Goal: Task Accomplishment & Management: Manage account settings

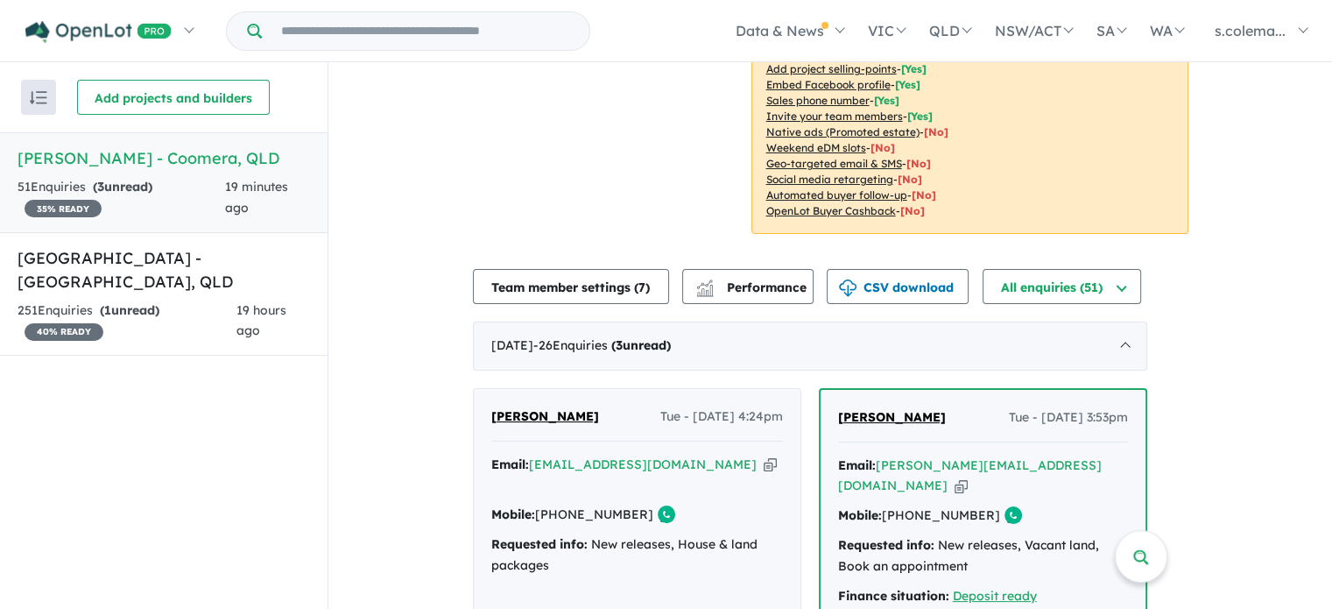
scroll to position [571, 0]
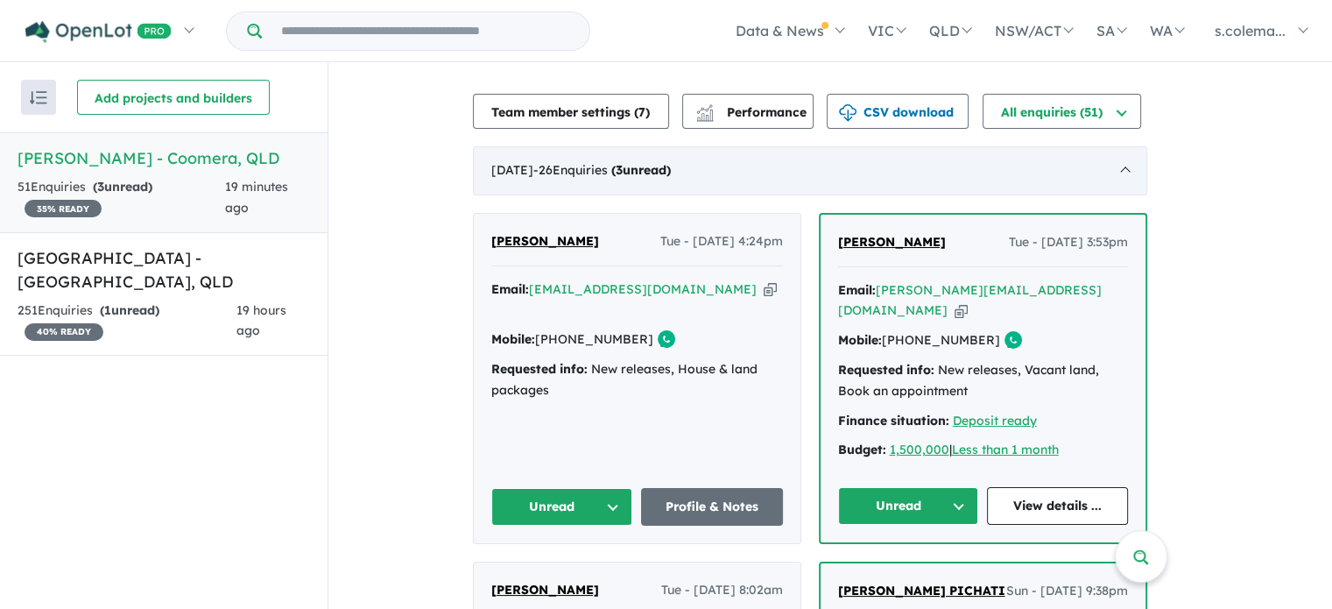
click at [1130, 153] on div "August 2025 - 26 Enquir ies ( 3 unread)" at bounding box center [810, 170] width 674 height 49
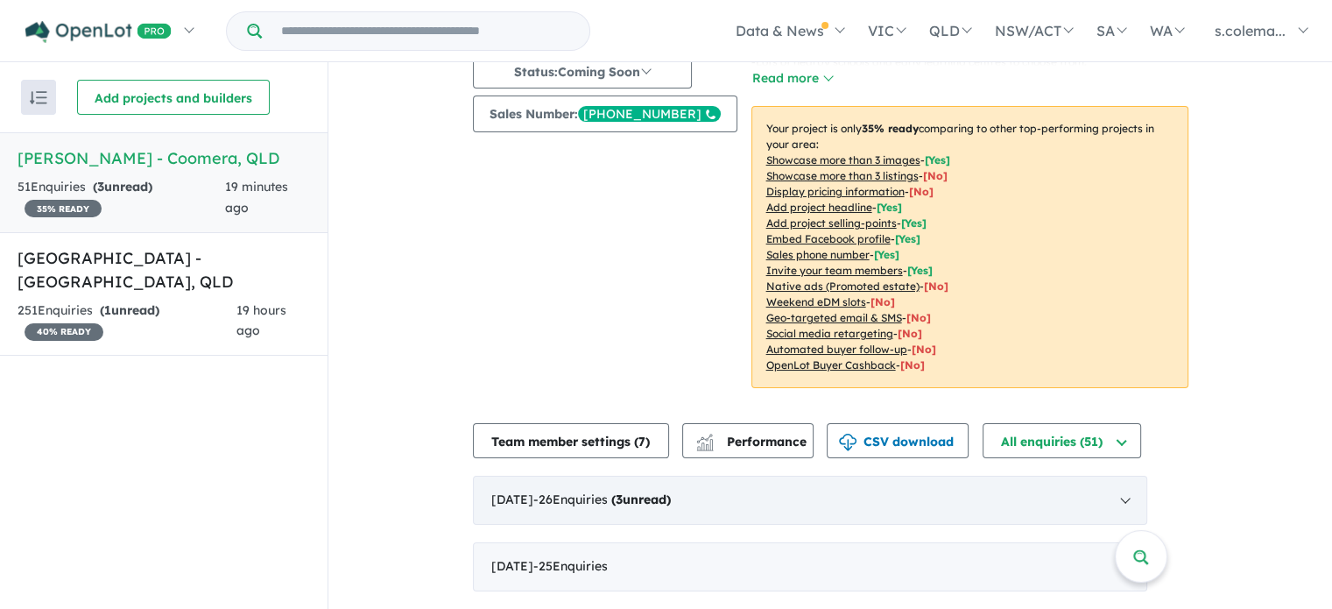
scroll to position [228, 0]
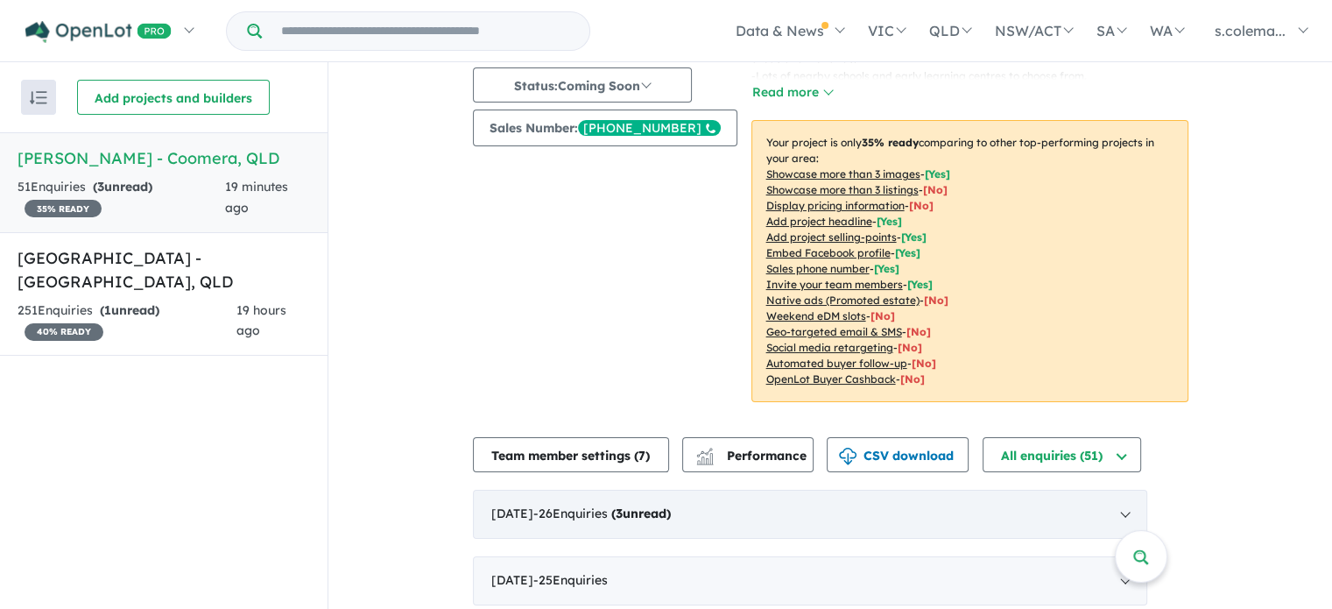
click at [1135, 499] on div "August 2025 - 26 Enquir ies ( 3 unread)" at bounding box center [810, 514] width 674 height 49
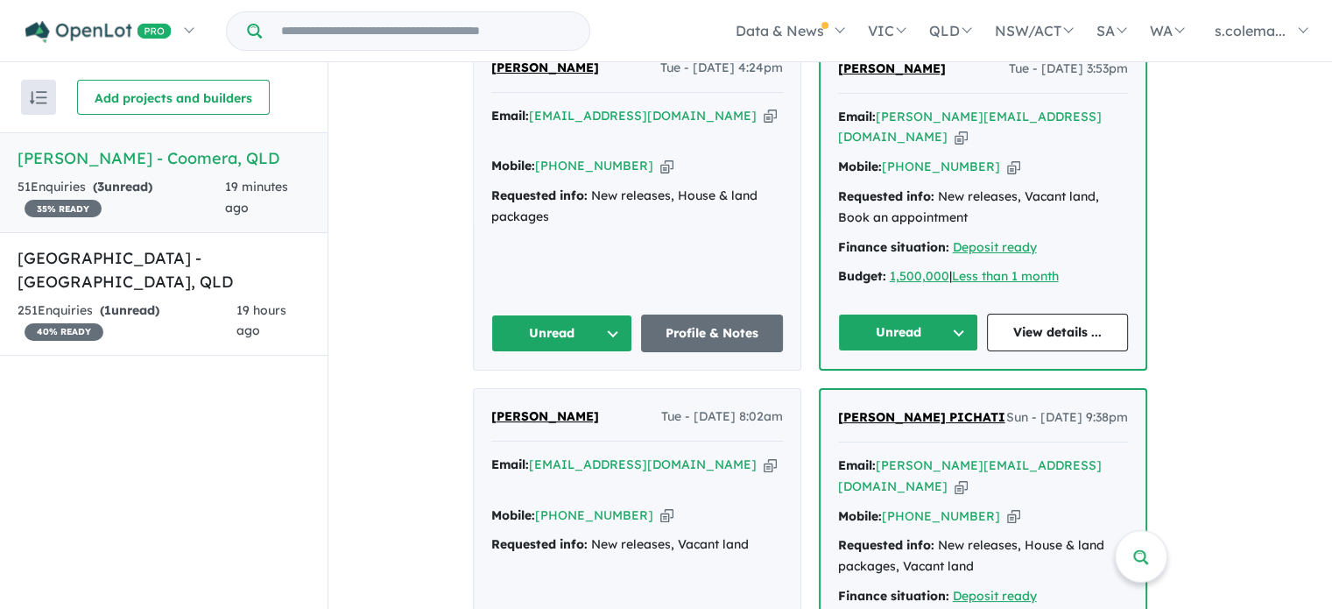
scroll to position [746, 0]
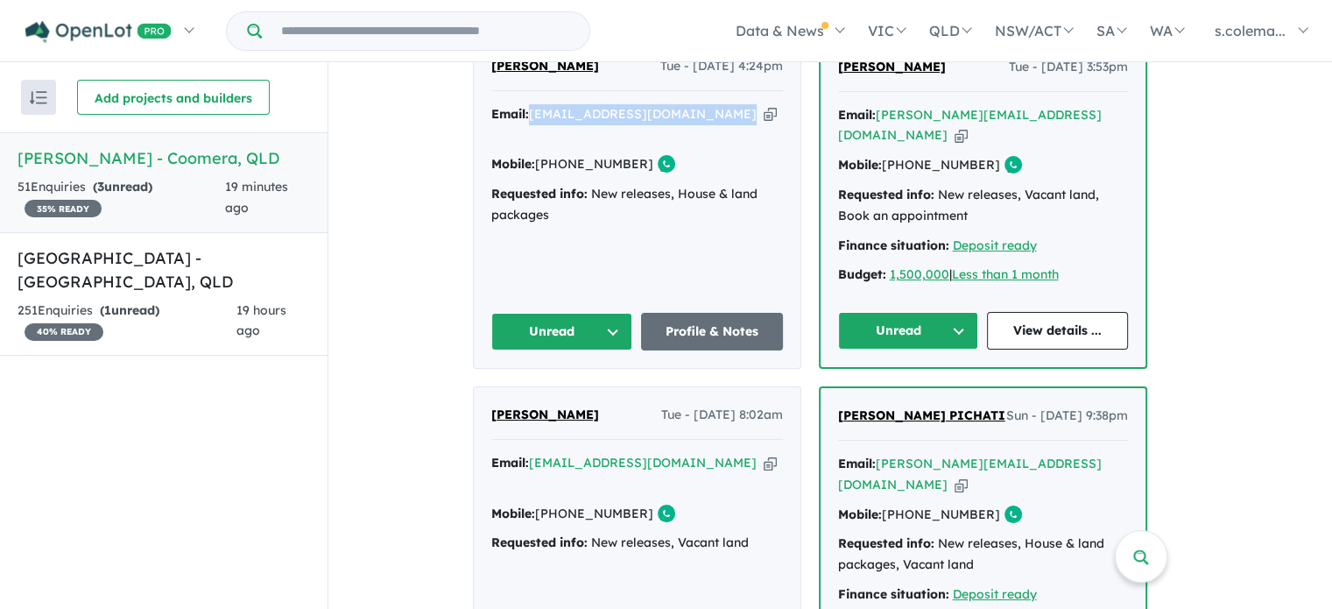
drag, startPoint x: 736, startPoint y: 95, endPoint x: 540, endPoint y: 88, distance: 195.5
click at [540, 88] on div "Jacqui Cadden Tue - 12/08/2025, 4:24pm Email: jacquicadden1@hotmail.com.au Copi…" at bounding box center [637, 203] width 327 height 329
copy a%20Novella%20Waters%20-%20Coomera"] "jacquicadden1@hotmail.com.au"
click at [611, 313] on button "Unread" at bounding box center [562, 332] width 142 height 38
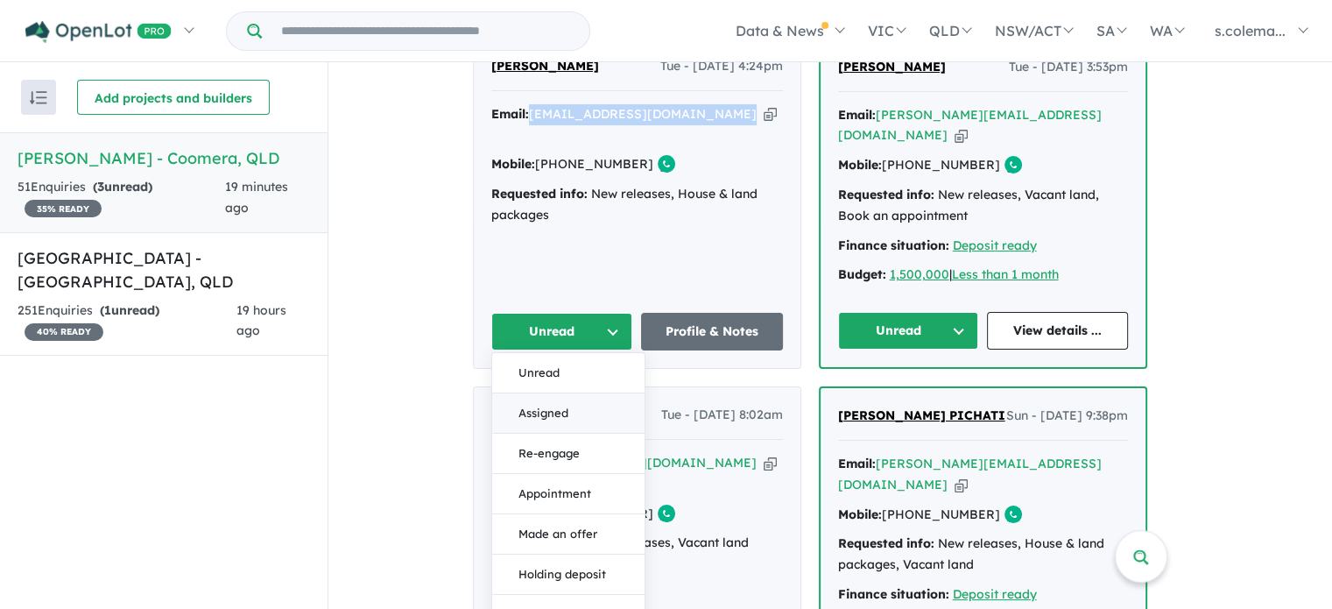
click at [599, 393] on button "Assigned" at bounding box center [568, 413] width 152 height 40
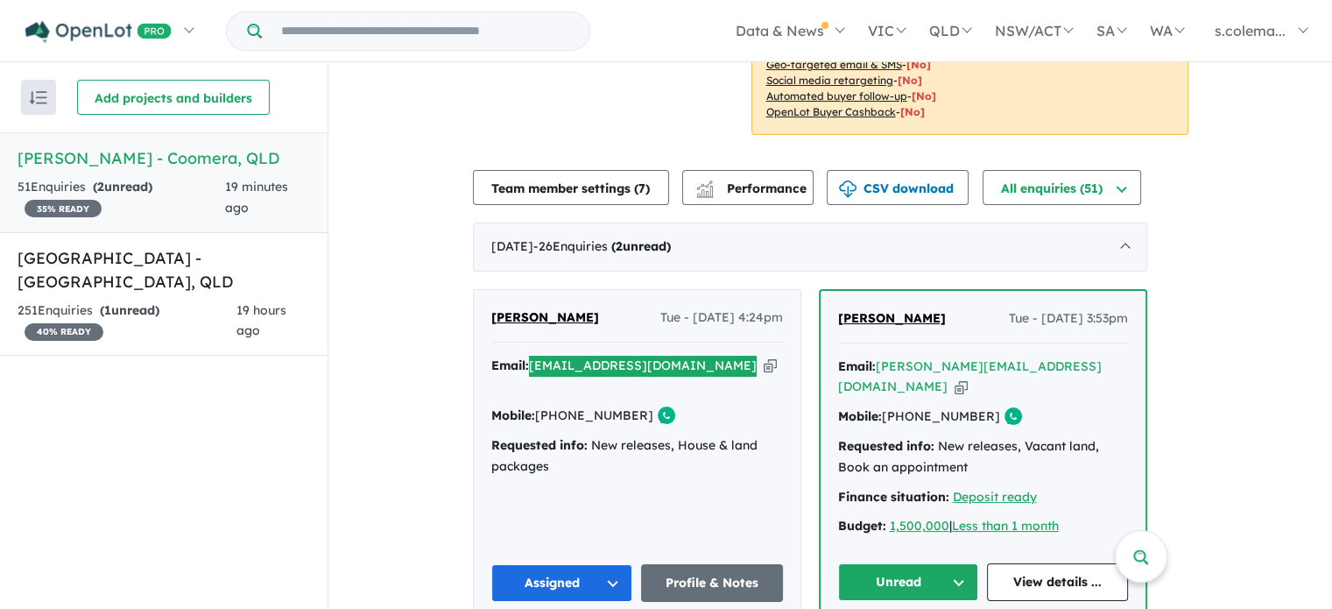
scroll to position [484, 0]
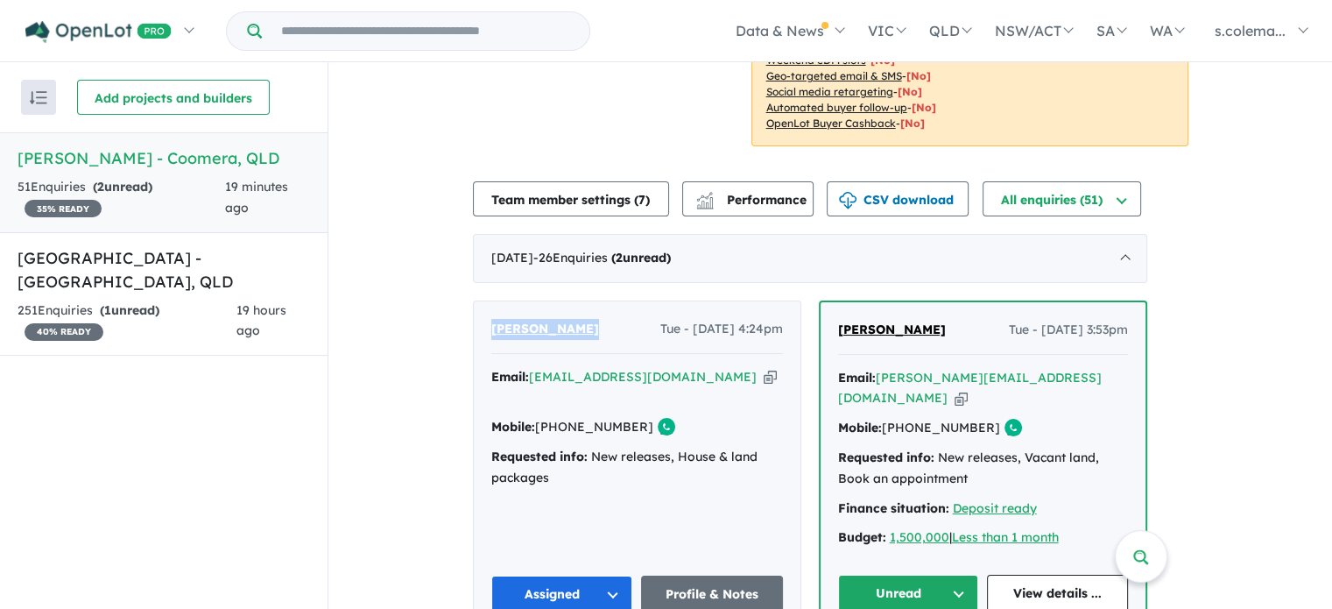
drag, startPoint x: 596, startPoint y: 318, endPoint x: 491, endPoint y: 310, distance: 104.5
click at [491, 310] on div "Jacqui Cadden Tue - 12/08/2025, 4:24pm Email: jacquicadden1@hotmail.com.au Copi…" at bounding box center [637, 465] width 327 height 329
copy span "Jacqui Cadden"
drag, startPoint x: 645, startPoint y: 415, endPoint x: 567, endPoint y: 418, distance: 78.0
click at [567, 418] on div "Mobile: +61 409 575 358 Copied!" at bounding box center [637, 427] width 292 height 21
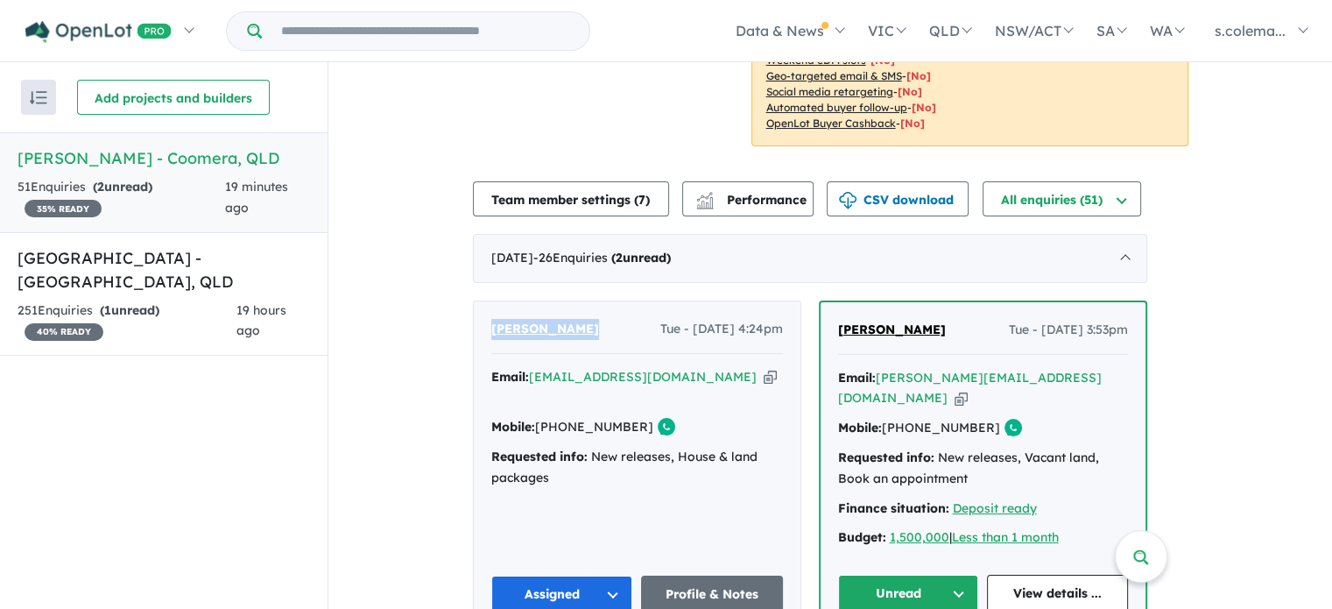
copy link "409 575 358"
drag, startPoint x: 1043, startPoint y: 360, endPoint x: 887, endPoint y: 351, distance: 156.2
click at [887, 351] on div "Jason Loakes Tue - 12/08/2025, 3:53pm Email: jasonl@aushomes.com.au Copied! Mob…" at bounding box center [983, 466] width 325 height 328
copy a%20Novella%20Waters%20-%20Coomera"] "jasonl@aushomes.com.au"
drag, startPoint x: 943, startPoint y: 556, endPoint x: 942, endPoint y: 514, distance: 42.1
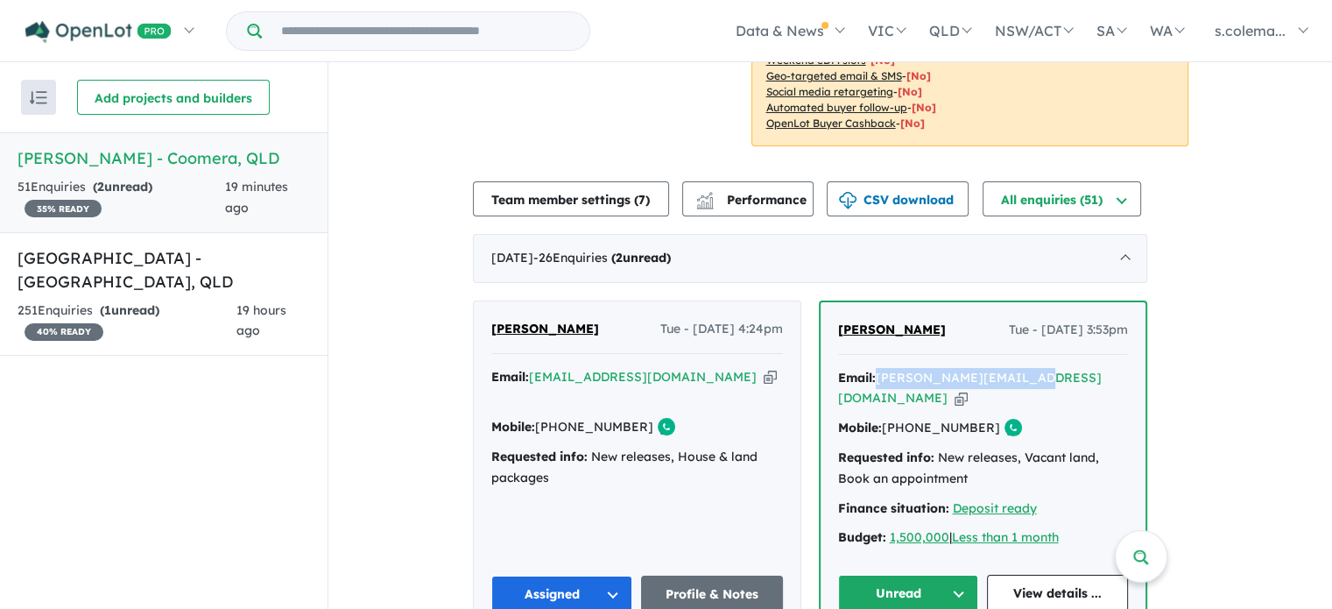
click at [943, 575] on button "Unread" at bounding box center [908, 594] width 141 height 38
click at [951, 575] on button "Unread" at bounding box center [908, 594] width 141 height 38
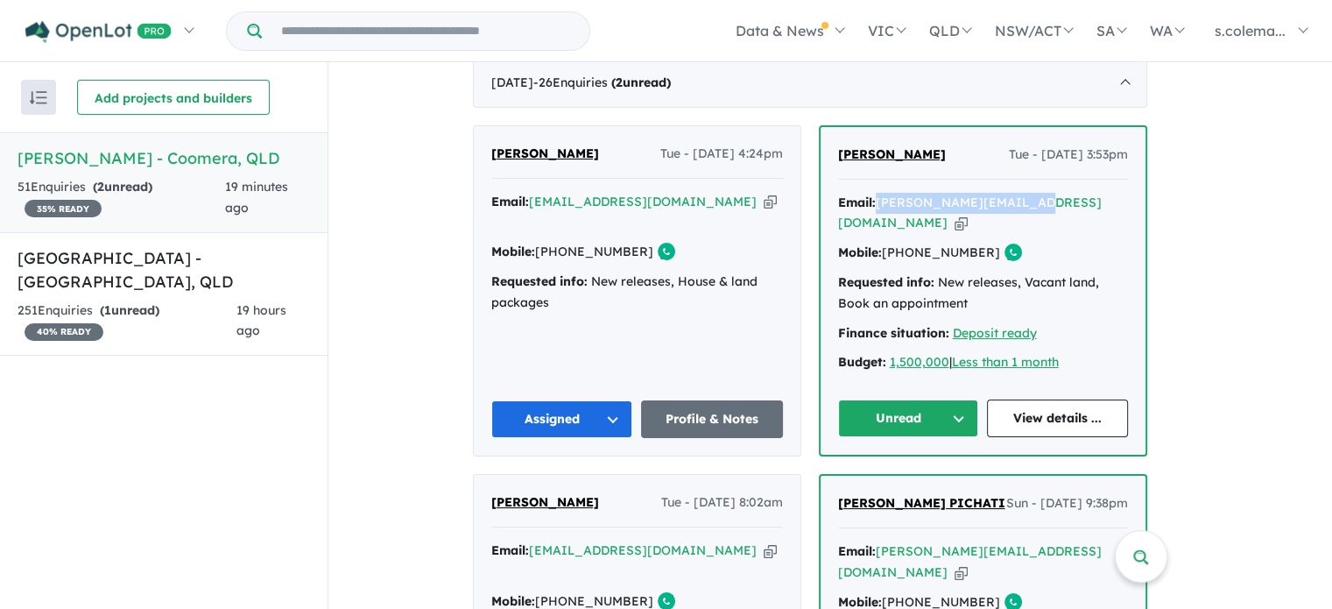
click at [959, 399] on button "Unread" at bounding box center [908, 418] width 141 height 38
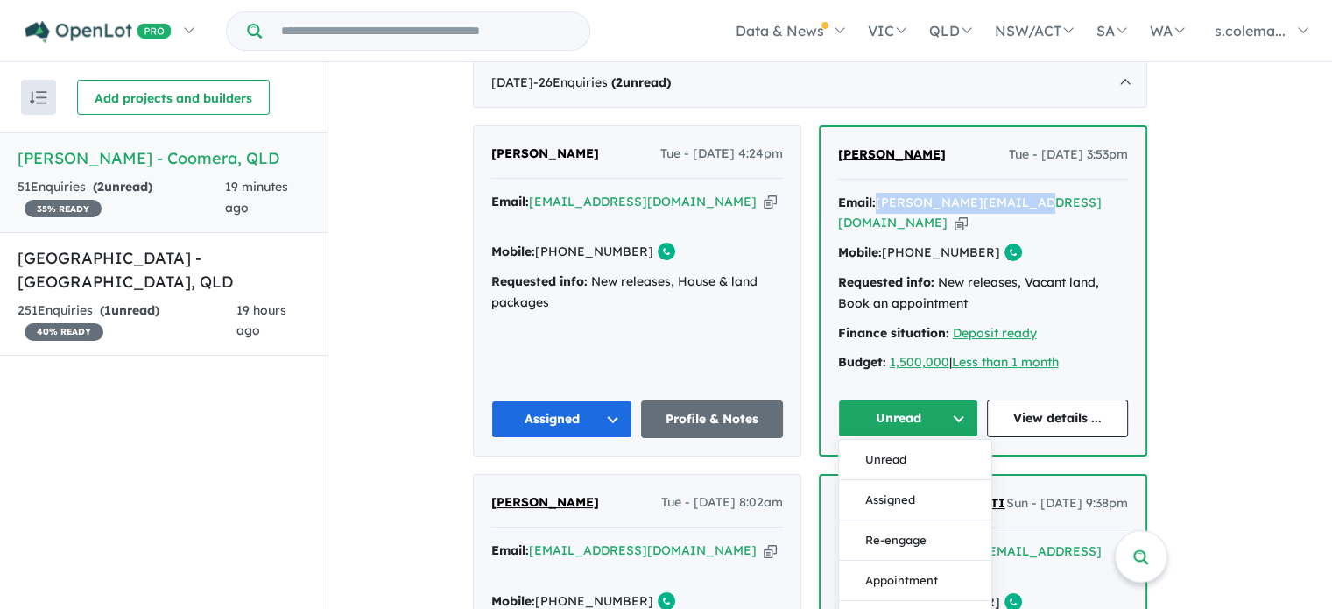
click at [922, 480] on button "Assigned" at bounding box center [915, 500] width 152 height 40
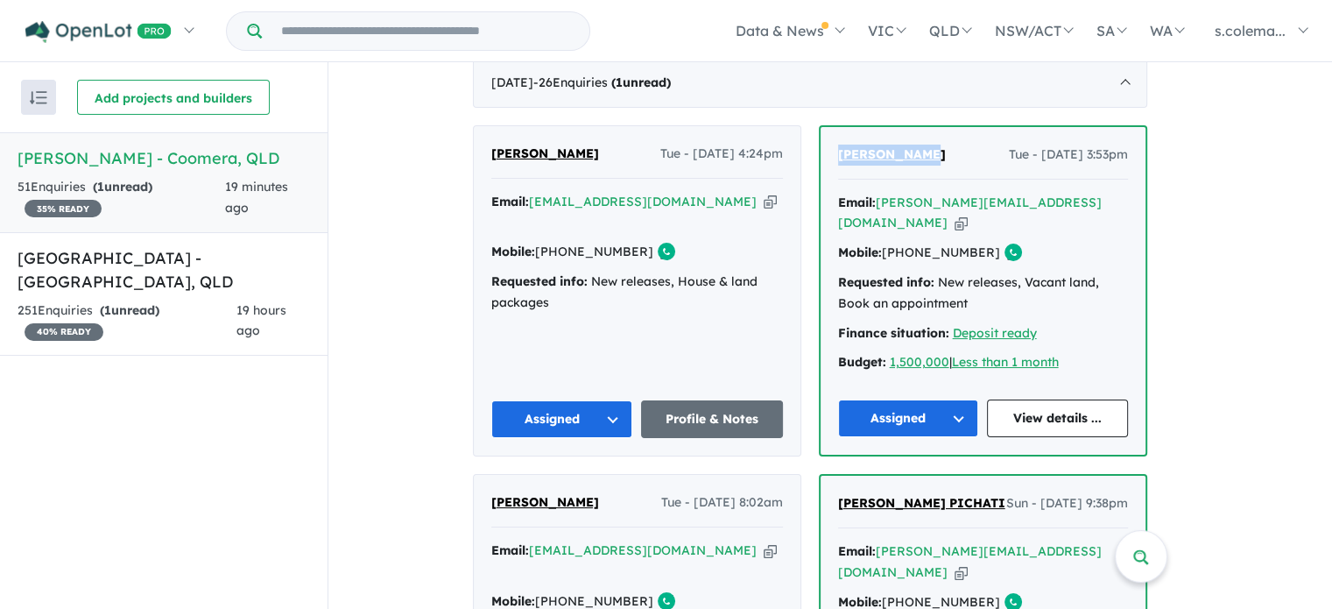
drag, startPoint x: 943, startPoint y: 138, endPoint x: 843, endPoint y: 136, distance: 100.8
click at [843, 136] on div "Jason Loakes Tue - 12/08/2025, 3:53pm Email: jasonl@aushomes.com.au Copied! Mob…" at bounding box center [983, 291] width 325 height 328
copy span "Jason Loakes"
drag, startPoint x: 972, startPoint y: 221, endPoint x: 918, endPoint y: 222, distance: 54.3
click at [918, 243] on div "Mobile: +61 414 487 899 Copied!" at bounding box center [983, 253] width 290 height 21
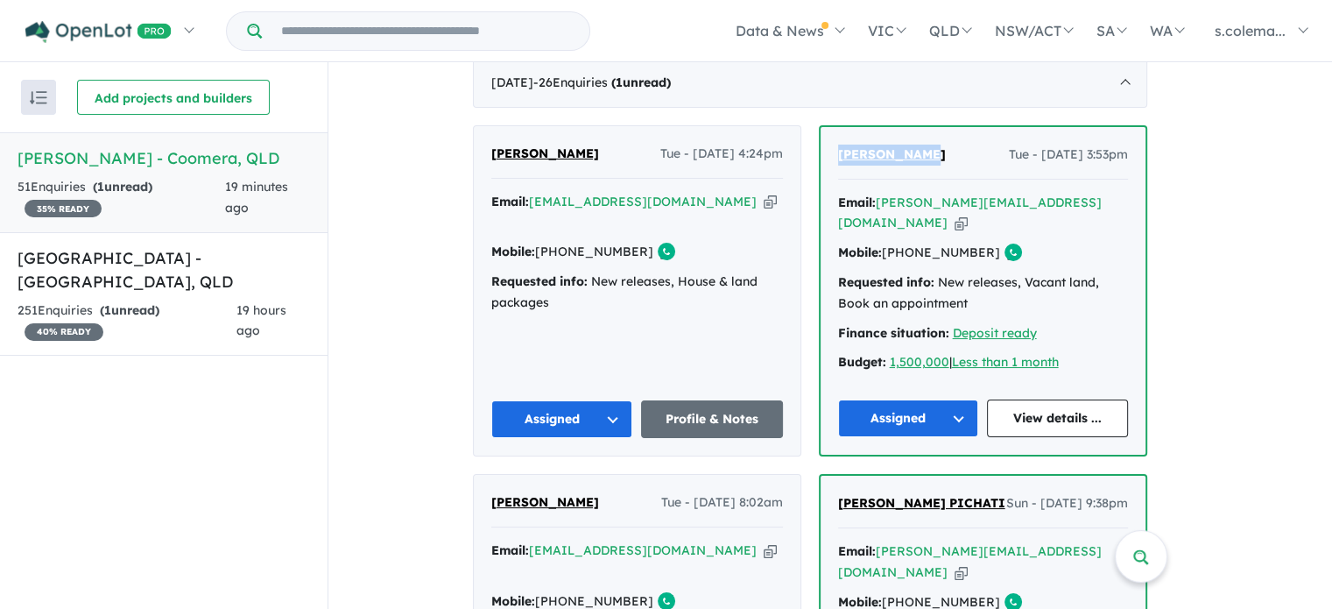
copy link "414 487 899"
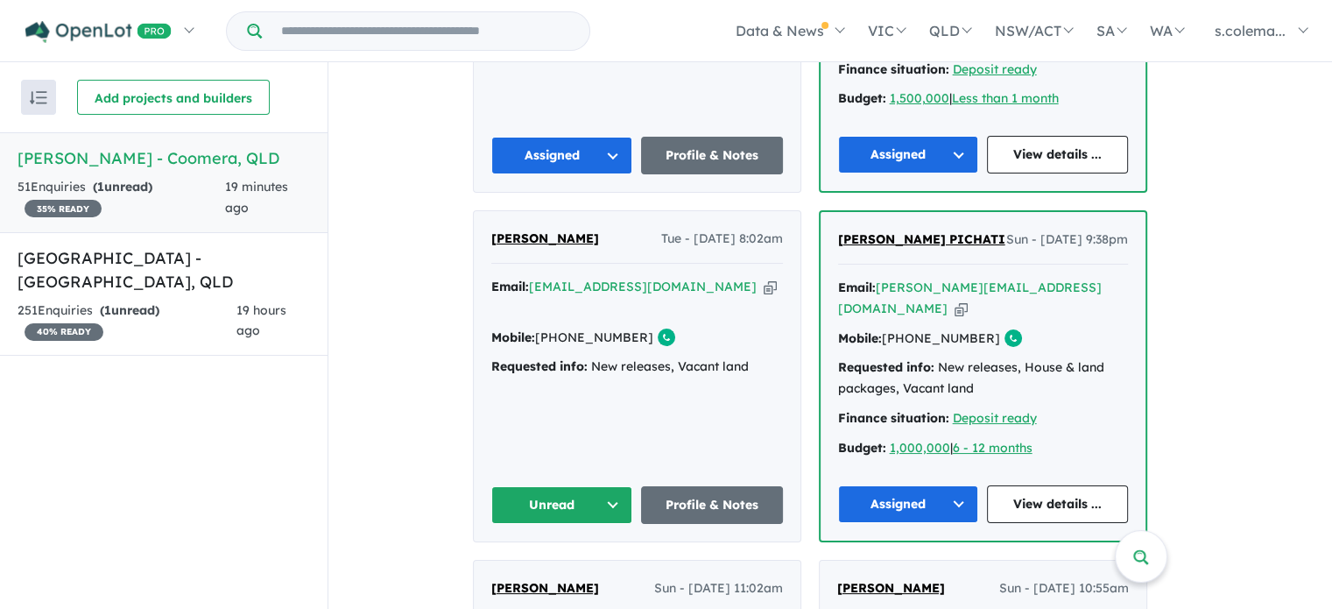
scroll to position [1009, 0]
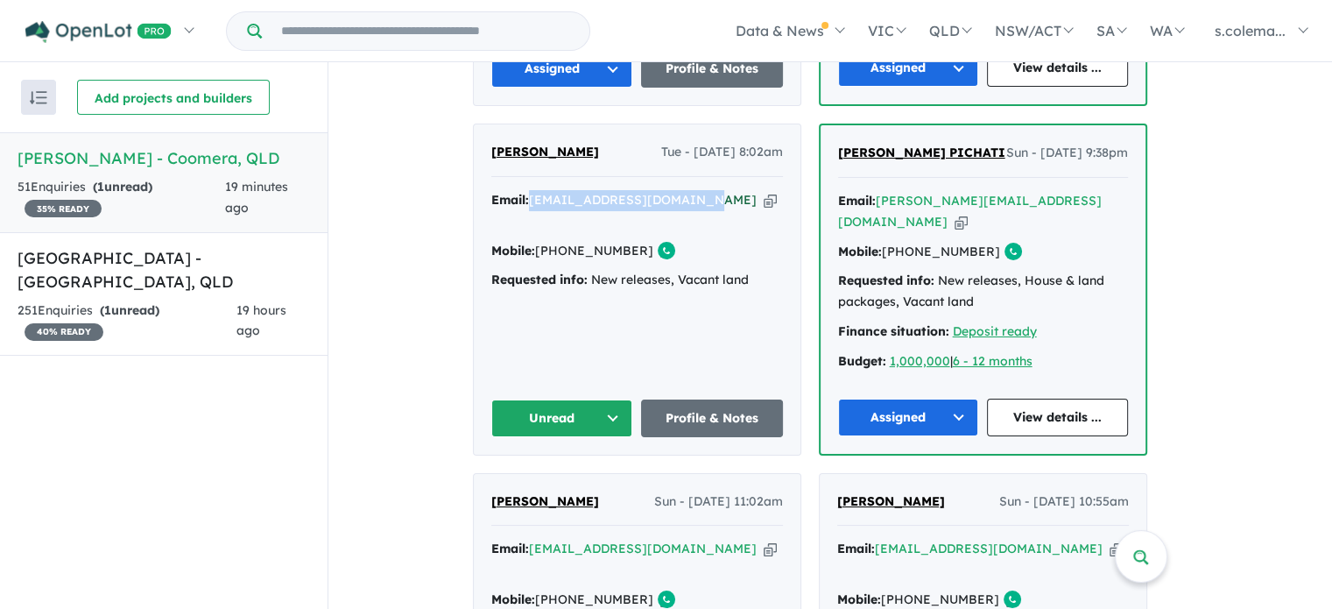
drag, startPoint x: 713, startPoint y: 159, endPoint x: 542, endPoint y: 160, distance: 170.8
click at [542, 190] on div "Email: naughtylawty79@gmail.com Copied!" at bounding box center [637, 211] width 292 height 42
copy a%20Novella%20Waters%20-%20Coomera"] "naughtylawty79@gmail.com"
drag, startPoint x: 568, startPoint y: 115, endPoint x: 496, endPoint y: 115, distance: 71.8
click at [497, 124] on div "Adam Lawty Tue - 12/08/2025, 8:02am Email: naughtylawty79@gmail.com Copied! Mob…" at bounding box center [637, 288] width 327 height 329
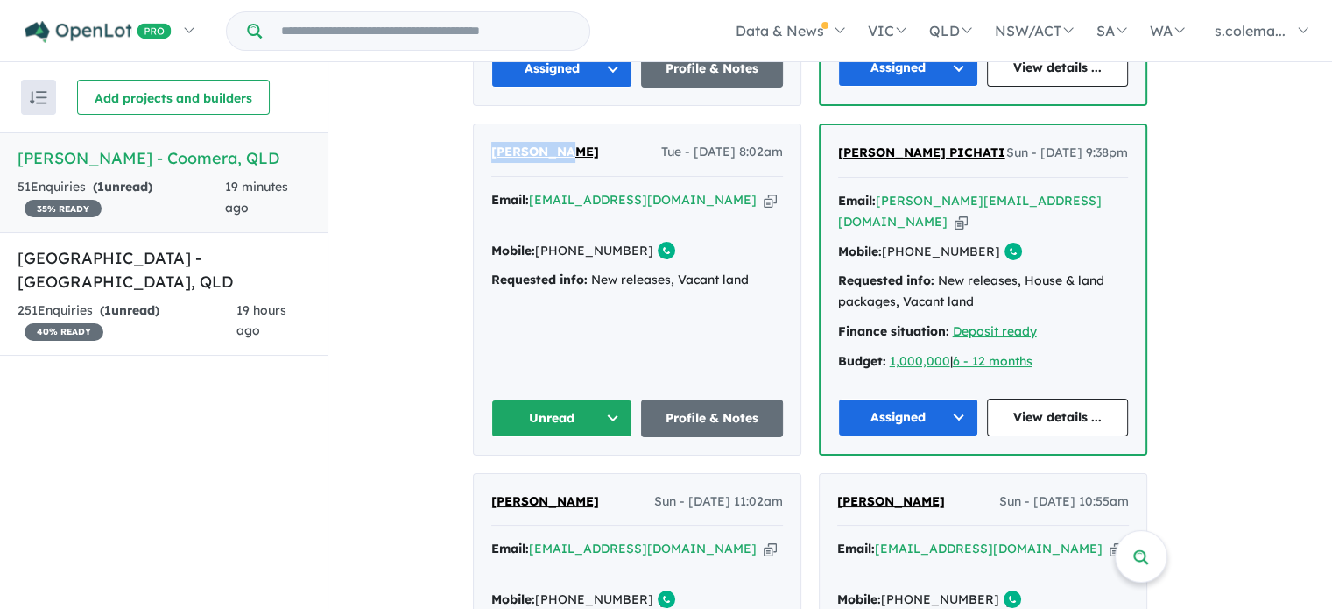
copy span "Adam Lawty"
drag, startPoint x: 638, startPoint y: 188, endPoint x: 571, endPoint y: 194, distance: 66.9
click at [571, 243] on link "+61 401 291 163" at bounding box center [594, 251] width 118 height 16
copy link "401 291 163"
click at [617, 399] on button "Unread" at bounding box center [562, 418] width 142 height 38
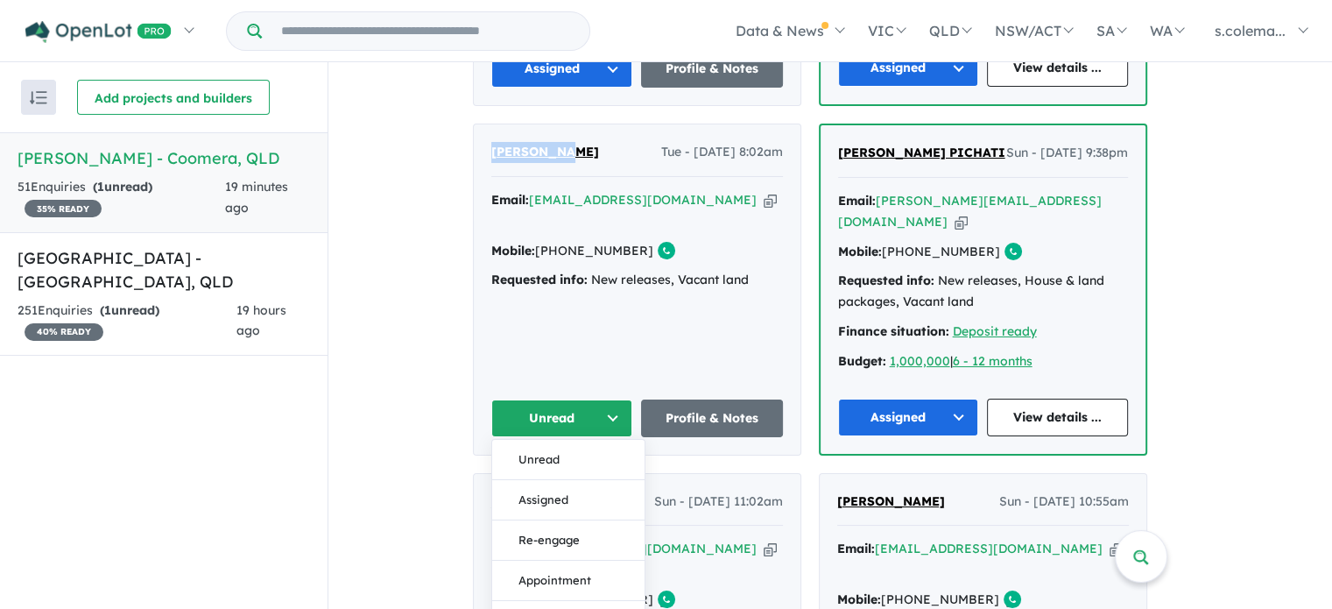
click at [614, 479] on button "Assigned" at bounding box center [568, 499] width 152 height 40
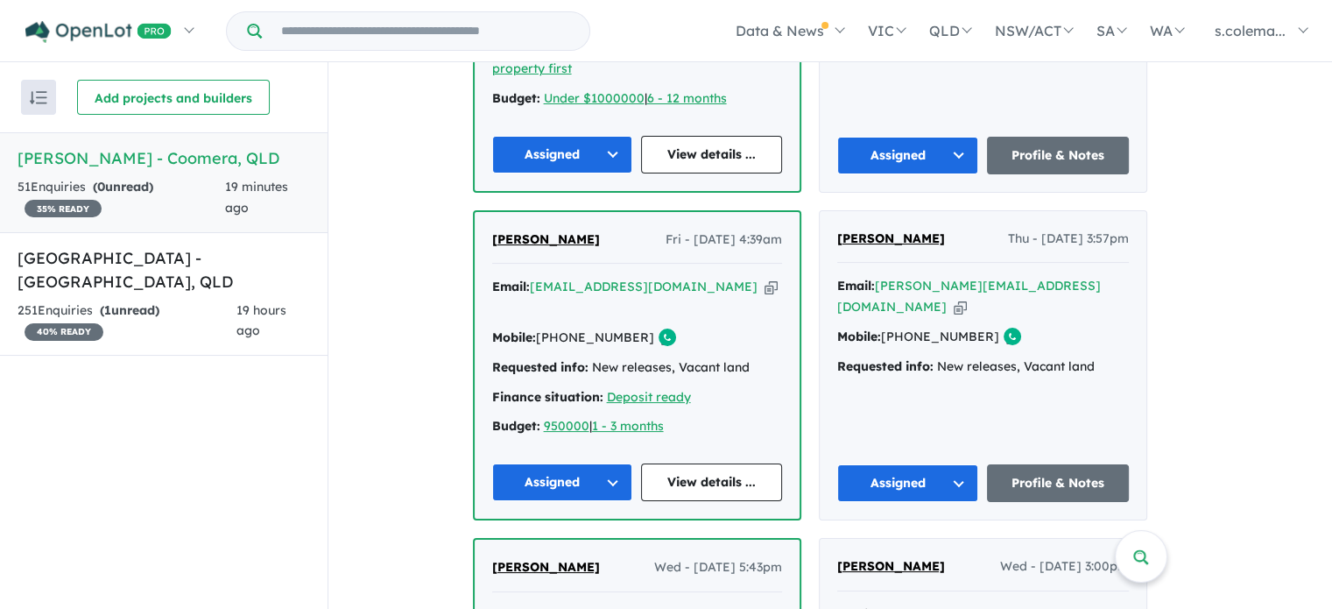
scroll to position [1840, 0]
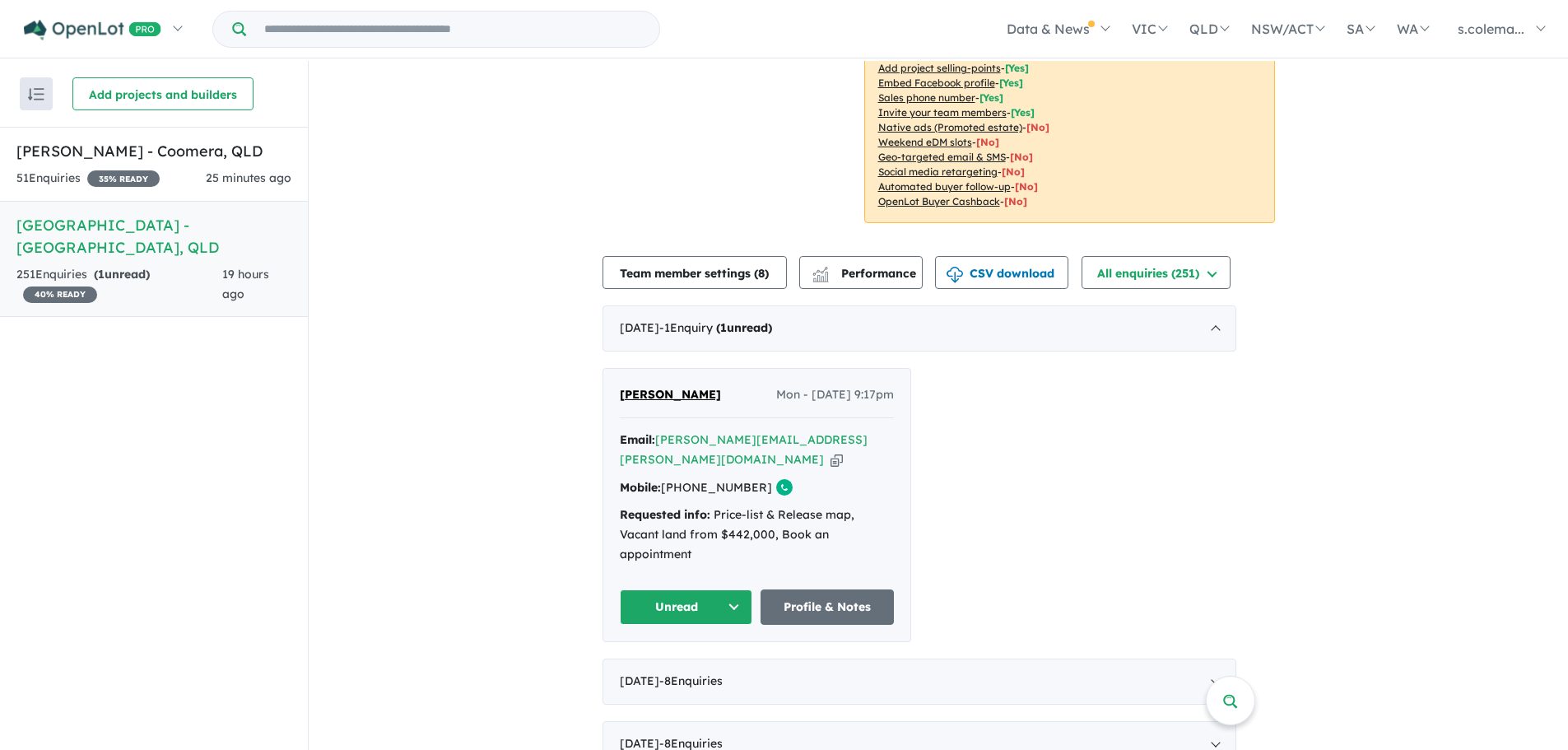
scroll to position [412, 0]
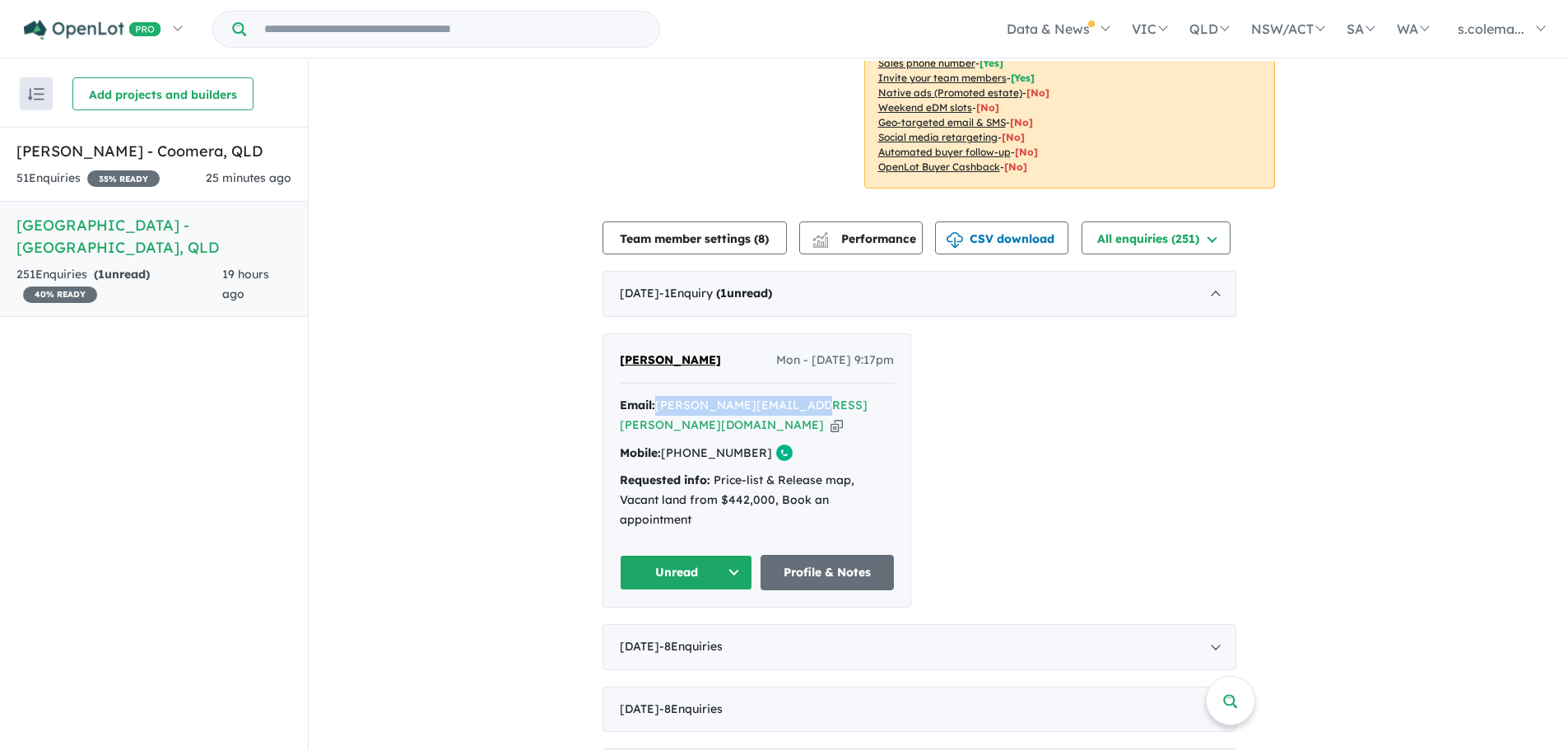
drag, startPoint x: 827, startPoint y: 382, endPoint x: 669, endPoint y: 372, distance: 158.3
click at [669, 372] on div "[PERSON_NAME] Mon - [DATE] 9:17pm Email: [PERSON_NAME][EMAIL_ADDRESS][PERSON_NA…" at bounding box center [756, 471] width 307 height 273
copy a%20Bellevue%20Estate%20-%20Ripley"] "[PERSON_NAME][EMAIL_ADDRESS][PERSON_NAME][DOMAIN_NAME]"
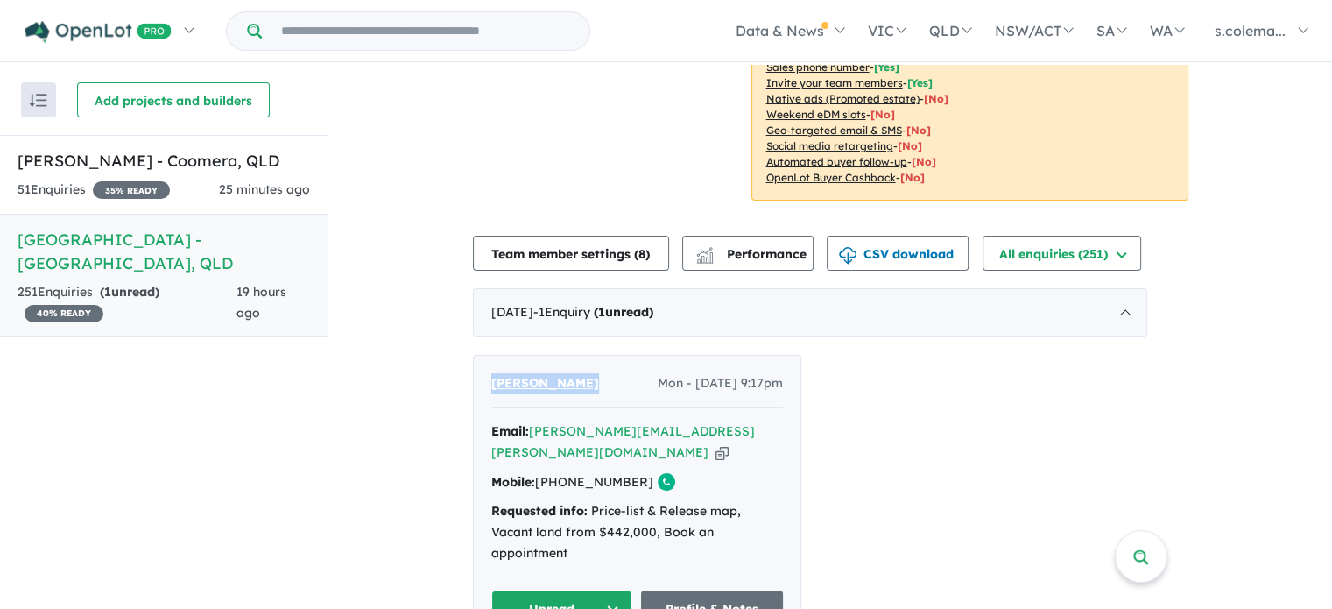
drag, startPoint x: 607, startPoint y: 360, endPoint x: 489, endPoint y: 357, distance: 118.3
click at [489, 357] on div "[PERSON_NAME] Mon - [DATE] 9:17pm Email: [PERSON_NAME][EMAIL_ADDRESS][PERSON_NA…" at bounding box center [637, 501] width 327 height 290
copy span "[PERSON_NAME]"
drag, startPoint x: 640, startPoint y: 436, endPoint x: 572, endPoint y: 440, distance: 68.4
click at [572, 472] on div "Mobile: [PHONE_NUMBER] Copied!" at bounding box center [637, 482] width 292 height 21
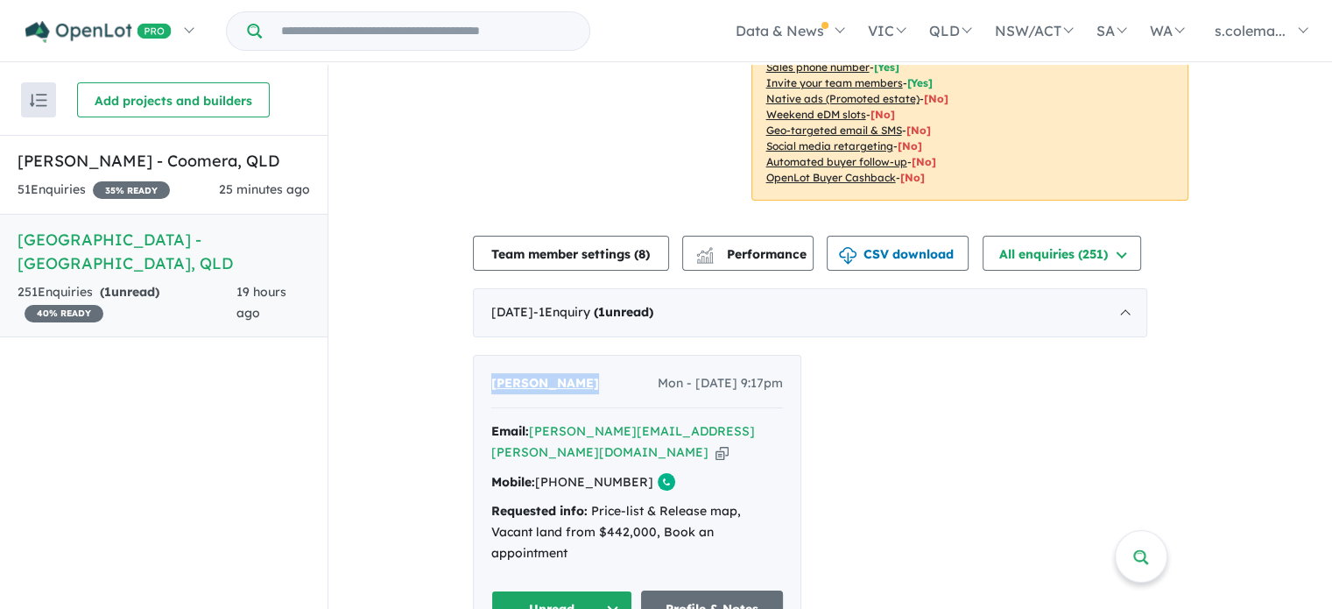
copy link "449 190 864"
drag, startPoint x: 610, startPoint y: 567, endPoint x: 609, endPoint y: 545, distance: 21.9
click at [610, 590] on button "Unread" at bounding box center [562, 609] width 142 height 38
click at [604, 590] on button "Unread" at bounding box center [562, 609] width 142 height 38
click at [621, 590] on button "Unread" at bounding box center [562, 609] width 142 height 38
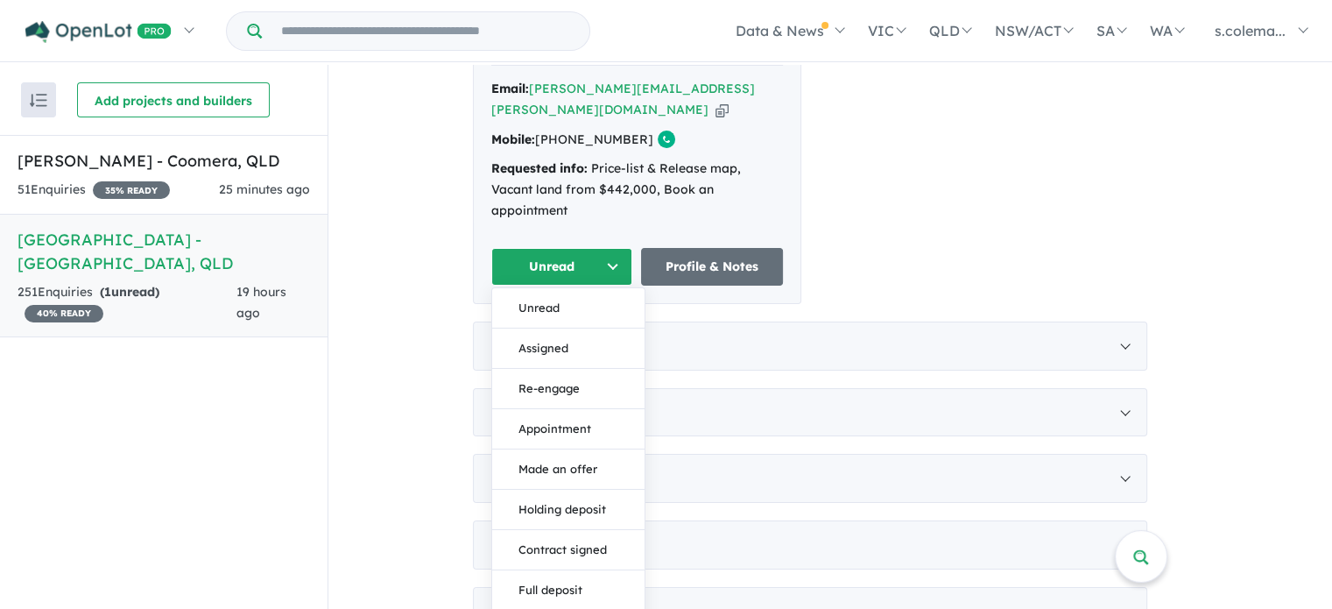
scroll to position [788, 0]
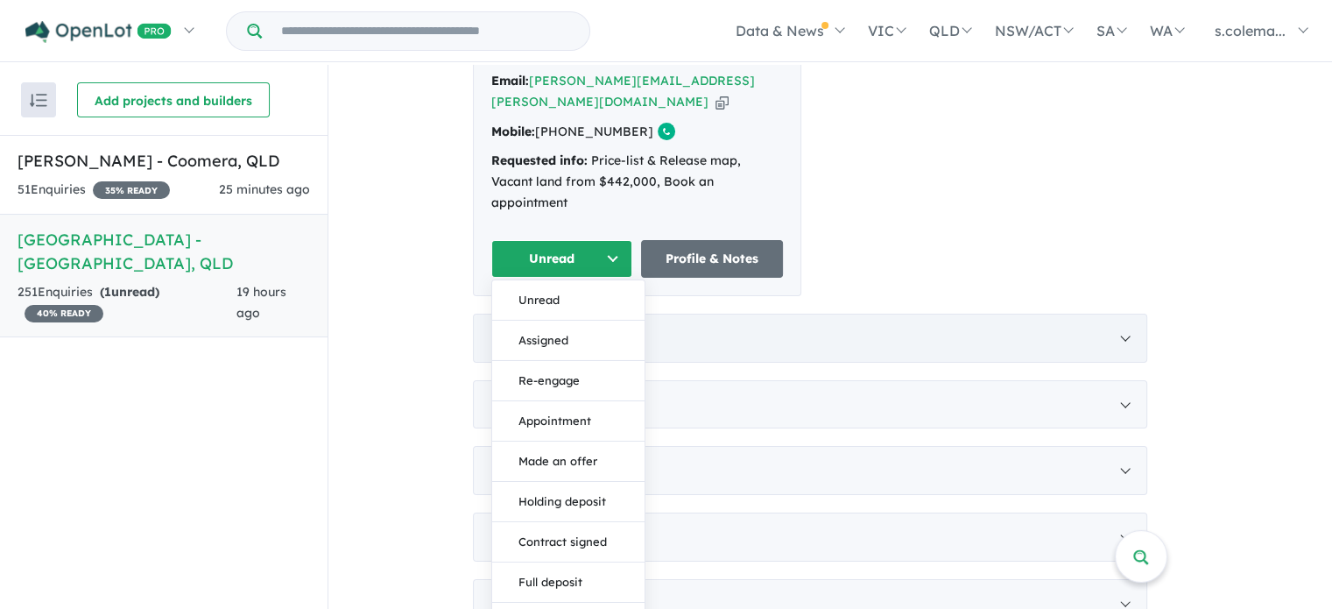
click at [595, 321] on button "Assigned" at bounding box center [568, 341] width 152 height 40
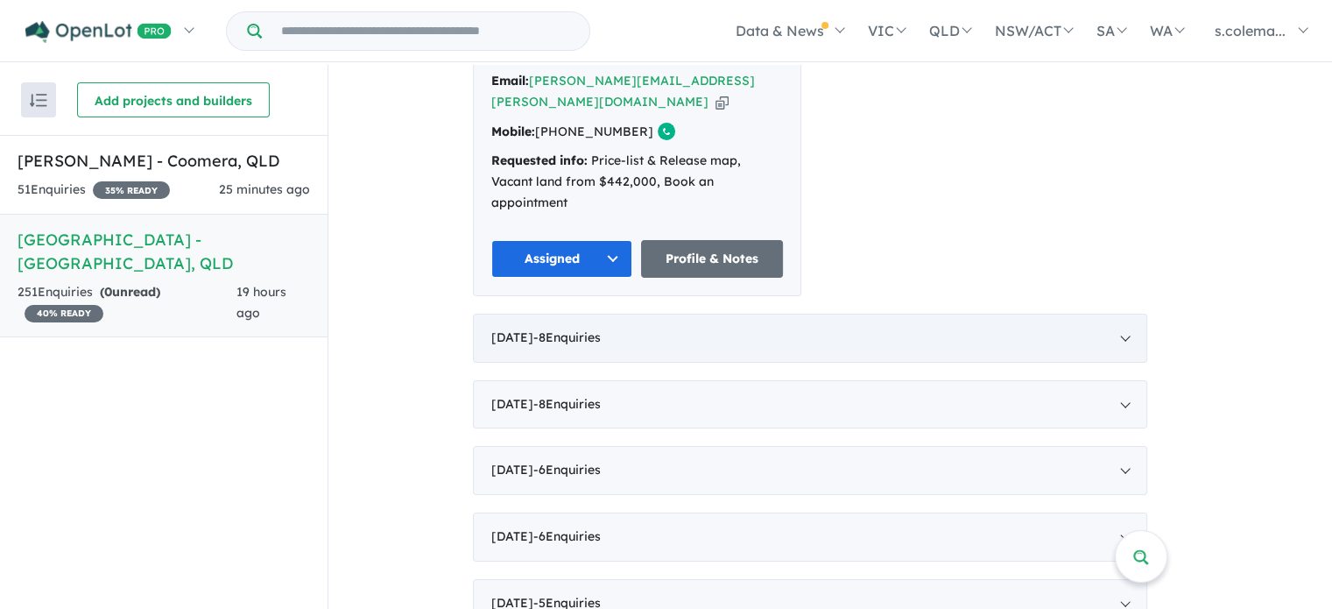
click at [1134, 314] on div "[DATE] - 8 Enquir ies ( 0 unread)" at bounding box center [810, 338] width 674 height 49
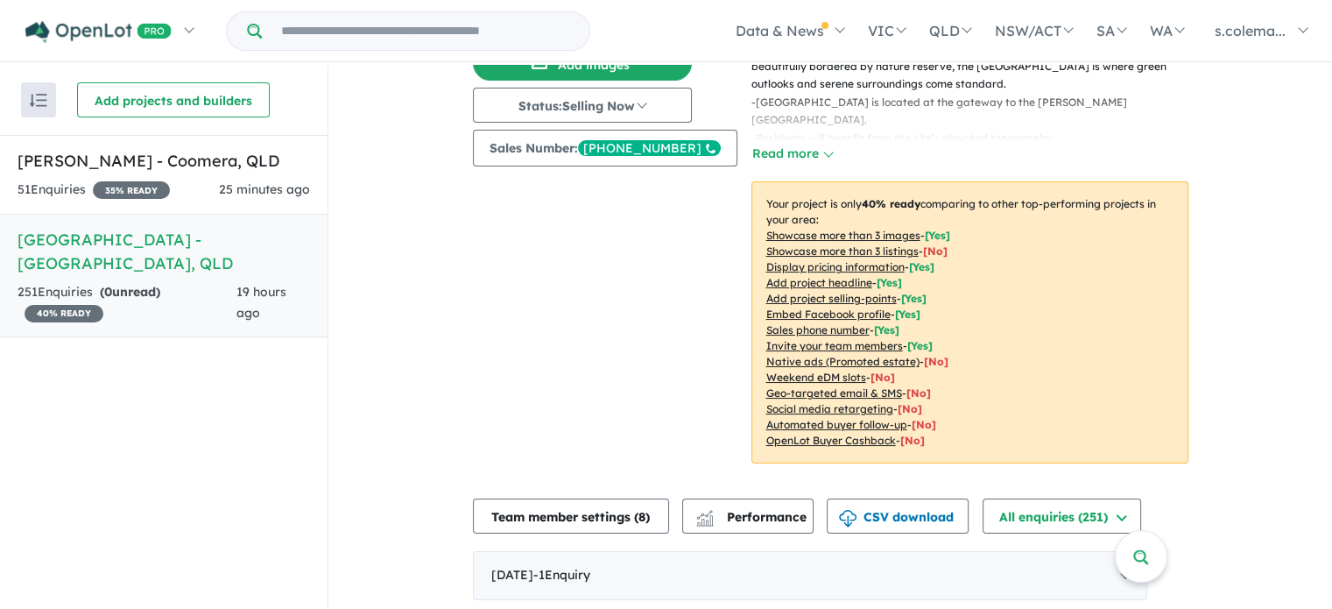
scroll to position [0, 0]
